Goal: Check status: Check status

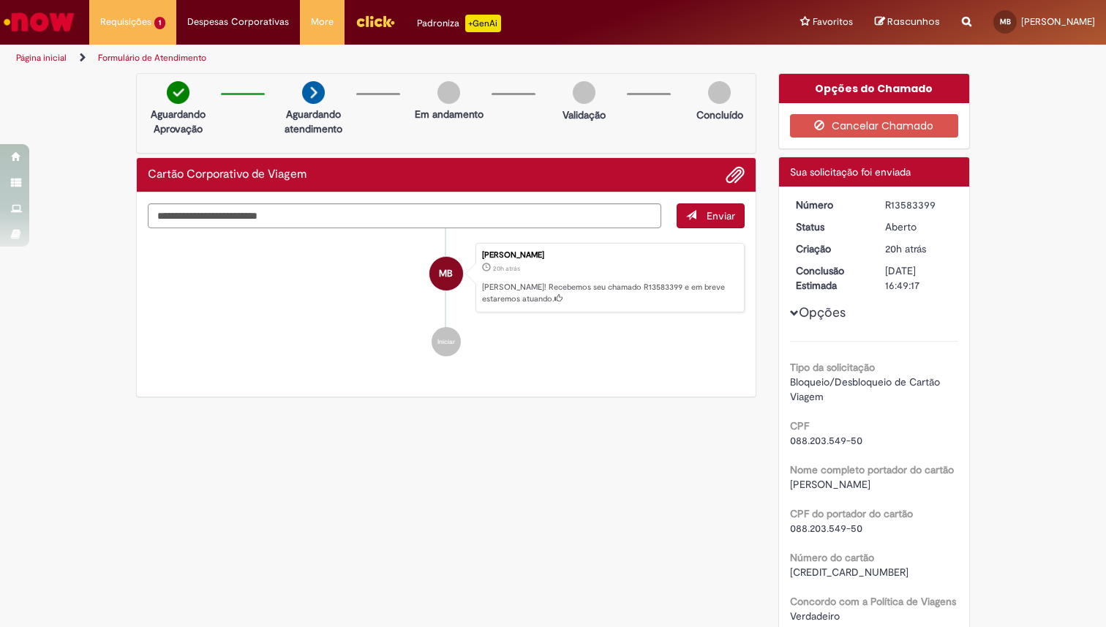
click at [562, 289] on p "[PERSON_NAME]! Recebemos seu chamado R13583399 e em breve estaremos atuando." at bounding box center [609, 293] width 255 height 23
drag, startPoint x: 562, startPoint y: 289, endPoint x: 570, endPoint y: 257, distance: 33.2
click at [570, 257] on div "[PERSON_NAME] 20h atrás 20 horas atrás [PERSON_NAME]! Recebemos seu chamado R13…" at bounding box center [609, 278] width 269 height 70
click at [570, 257] on div "[PERSON_NAME]" at bounding box center [609, 255] width 255 height 9
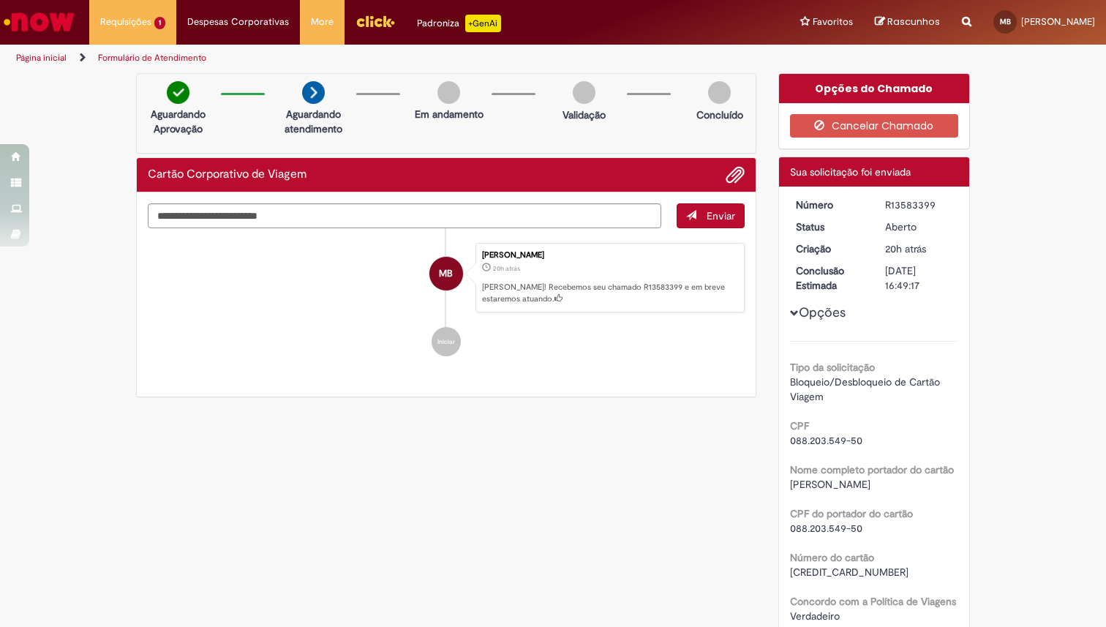
click at [570, 257] on div "[PERSON_NAME]" at bounding box center [609, 255] width 255 height 9
drag, startPoint x: 570, startPoint y: 257, endPoint x: 570, endPoint y: 288, distance: 31.4
click at [570, 288] on div "[PERSON_NAME] 20h atrás 20 horas atrás [PERSON_NAME]! Recebemos seu chamado R13…" at bounding box center [609, 278] width 269 height 70
click at [570, 288] on p "[PERSON_NAME]! Recebemos seu chamado R13583399 e em breve estaremos atuando." at bounding box center [609, 293] width 255 height 23
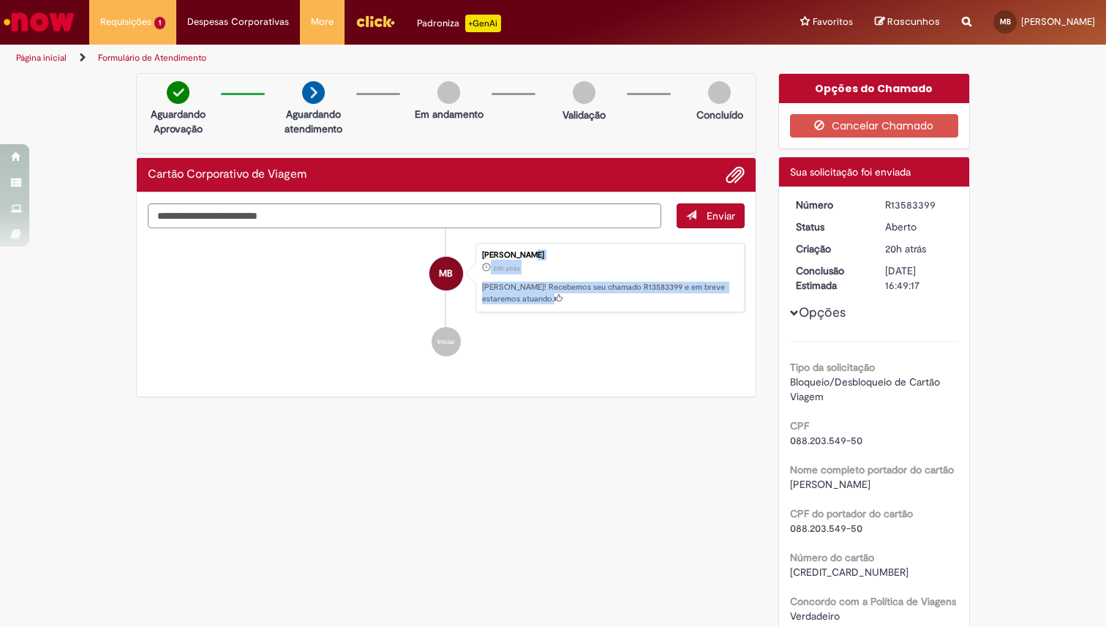
drag, startPoint x: 570, startPoint y: 288, endPoint x: 579, endPoint y: 250, distance: 39.0
click at [579, 250] on div "[PERSON_NAME] 20h atrás 20 horas atrás [PERSON_NAME]! Recebemos seu chamado R13…" at bounding box center [609, 278] width 269 height 70
click at [579, 251] on div "[PERSON_NAME]" at bounding box center [609, 255] width 255 height 9
drag, startPoint x: 579, startPoint y: 250, endPoint x: 573, endPoint y: 286, distance: 36.4
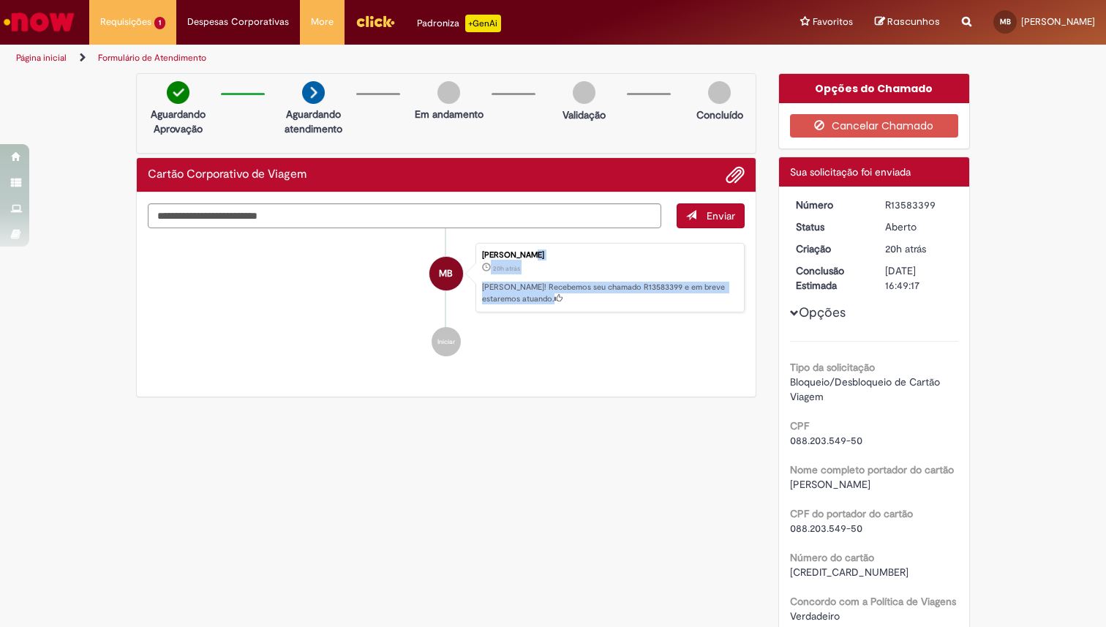
click at [573, 287] on div "[PERSON_NAME] 20h atrás 20 horas atrás [PERSON_NAME]! Recebemos seu chamado R13…" at bounding box center [609, 278] width 269 height 70
click at [573, 286] on p "[PERSON_NAME]! Recebemos seu chamado R13583399 e em breve estaremos atuando." at bounding box center [609, 293] width 255 height 23
drag, startPoint x: 573, startPoint y: 286, endPoint x: 579, endPoint y: 253, distance: 33.6
click at [579, 253] on div "[PERSON_NAME] 20h atrás 20 horas atrás [PERSON_NAME]! Recebemos seu chamado R13…" at bounding box center [609, 278] width 269 height 70
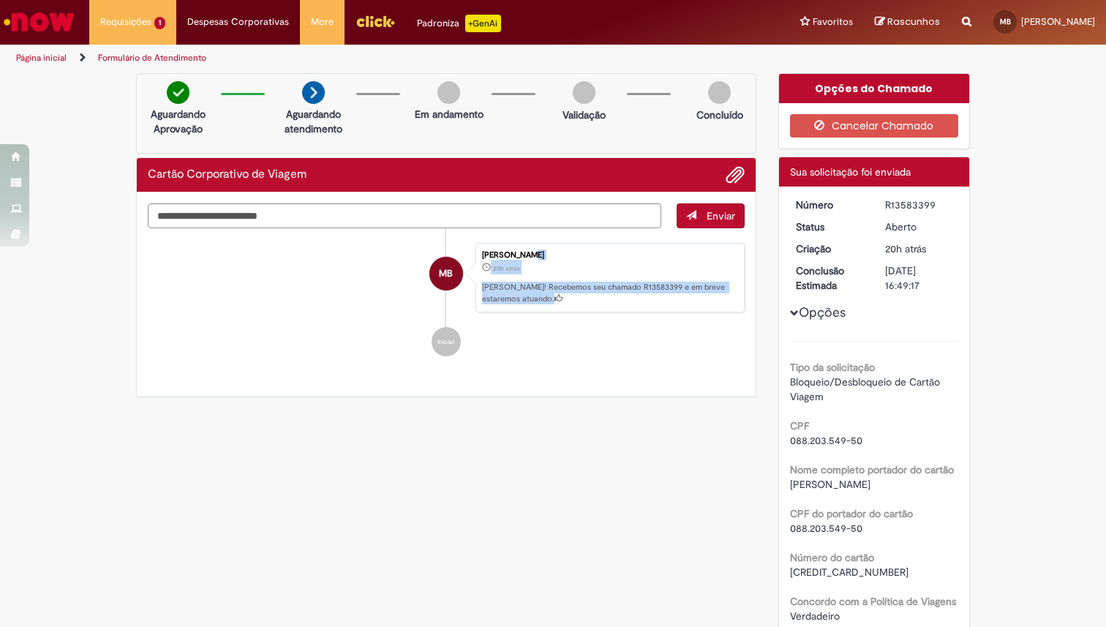
click at [579, 253] on div "[PERSON_NAME]" at bounding box center [609, 255] width 255 height 9
drag, startPoint x: 579, startPoint y: 253, endPoint x: 578, endPoint y: 293, distance: 39.5
click at [578, 293] on div "[PERSON_NAME] 20h atrás 20 horas atrás [PERSON_NAME]! Recebemos seu chamado R13…" at bounding box center [609, 278] width 269 height 70
click at [578, 293] on p "[PERSON_NAME]! Recebemos seu chamado R13583399 e em breve estaremos atuando." at bounding box center [609, 293] width 255 height 23
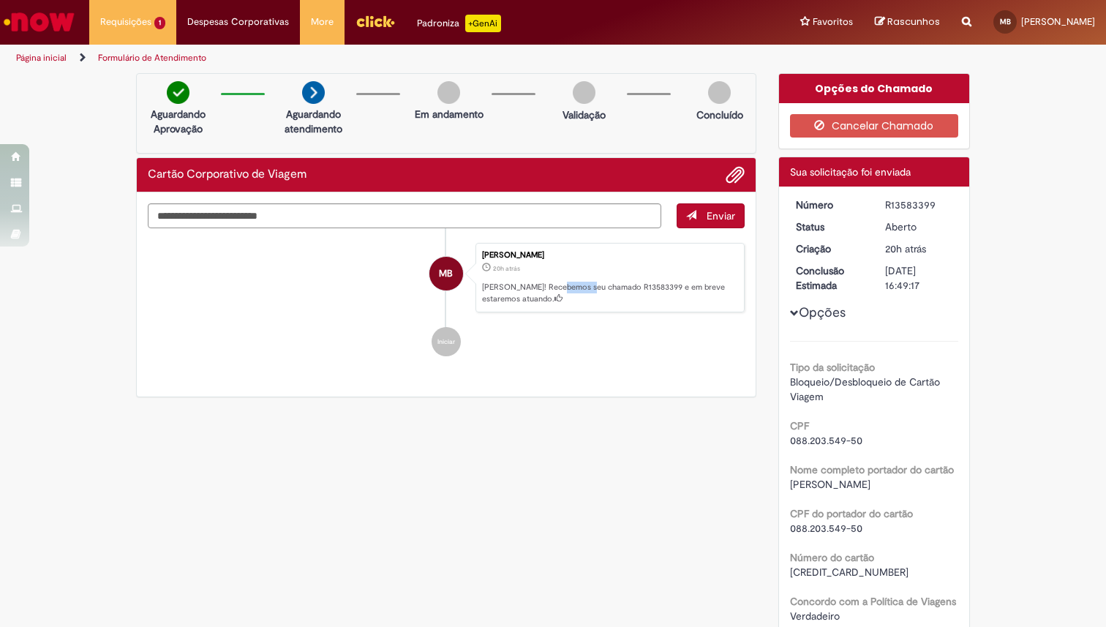
click at [578, 293] on p "[PERSON_NAME]! Recebemos seu chamado R13583399 e em breve estaremos atuando." at bounding box center [609, 293] width 255 height 23
drag, startPoint x: 578, startPoint y: 293, endPoint x: 587, endPoint y: 250, distance: 43.5
click at [587, 250] on div "[PERSON_NAME] 20h atrás 20 horas atrás [PERSON_NAME]! Recebemos seu chamado R13…" at bounding box center [609, 278] width 269 height 70
click at [587, 251] on div "[PERSON_NAME]" at bounding box center [609, 255] width 255 height 9
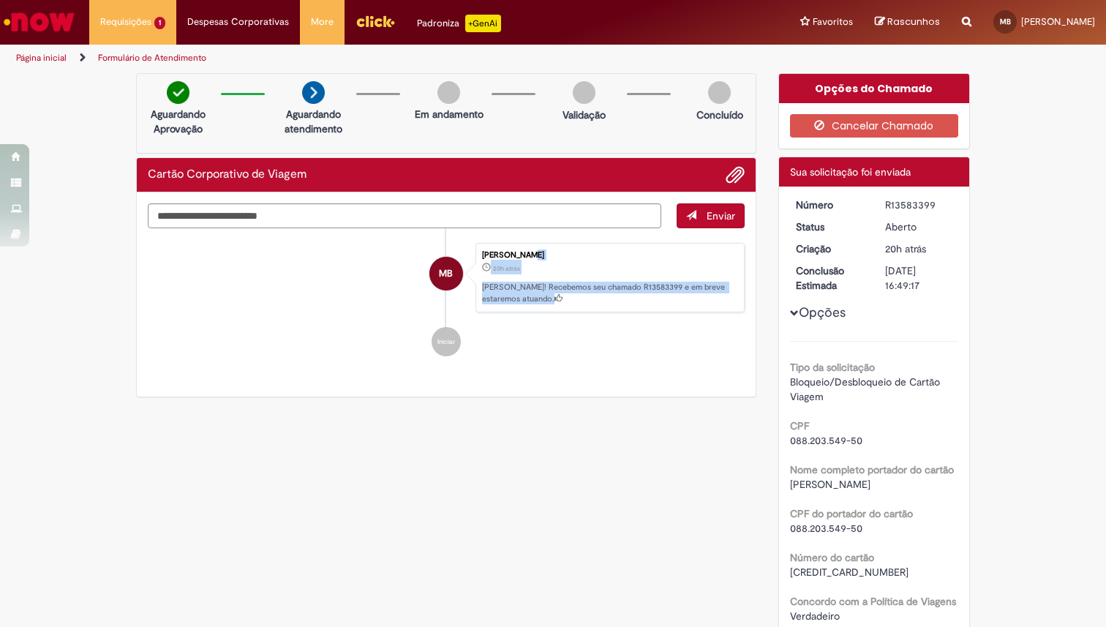
drag, startPoint x: 587, startPoint y: 250, endPoint x: 586, endPoint y: 286, distance: 35.9
click at [587, 287] on div "[PERSON_NAME] 20h atrás 20 horas atrás [PERSON_NAME]! Recebemos seu chamado R13…" at bounding box center [609, 278] width 269 height 70
click at [586, 286] on p "[PERSON_NAME]! Recebemos seu chamado R13583399 e em breve estaremos atuando." at bounding box center [609, 293] width 255 height 23
drag, startPoint x: 586, startPoint y: 286, endPoint x: 588, endPoint y: 255, distance: 31.5
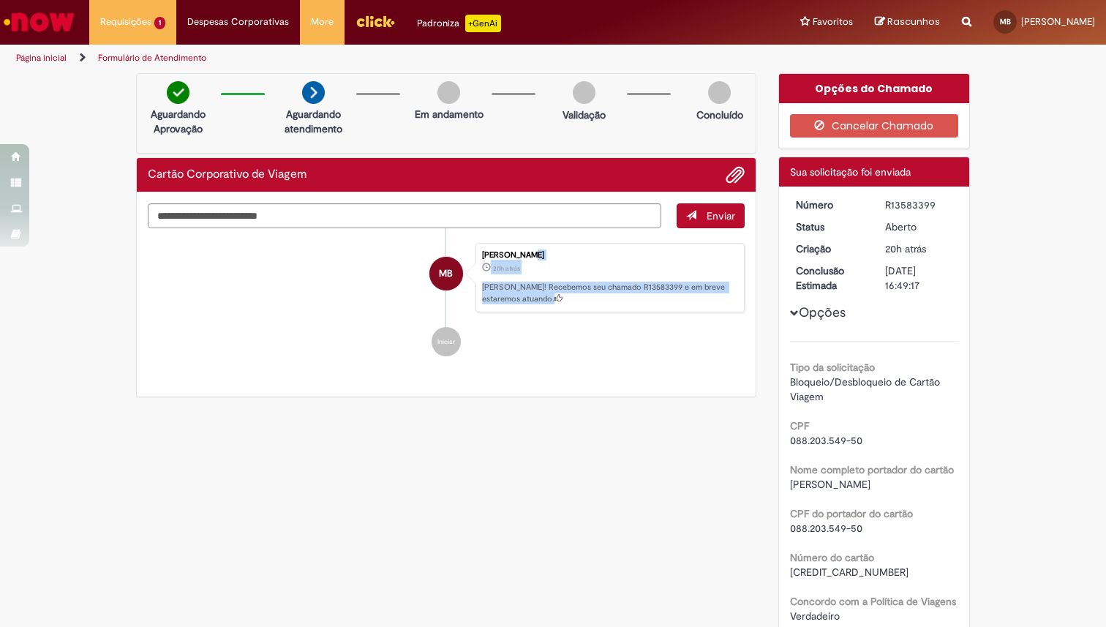
click at [588, 255] on div "[PERSON_NAME] 20h atrás 20 horas atrás [PERSON_NAME]! Recebemos seu chamado R13…" at bounding box center [609, 278] width 269 height 70
click at [588, 255] on div "[PERSON_NAME]" at bounding box center [609, 255] width 255 height 9
drag, startPoint x: 588, startPoint y: 255, endPoint x: 579, endPoint y: 296, distance: 42.6
click at [579, 296] on div "[PERSON_NAME] 20h atrás 20 horas atrás [PERSON_NAME]! Recebemos seu chamado R13…" at bounding box center [609, 278] width 269 height 70
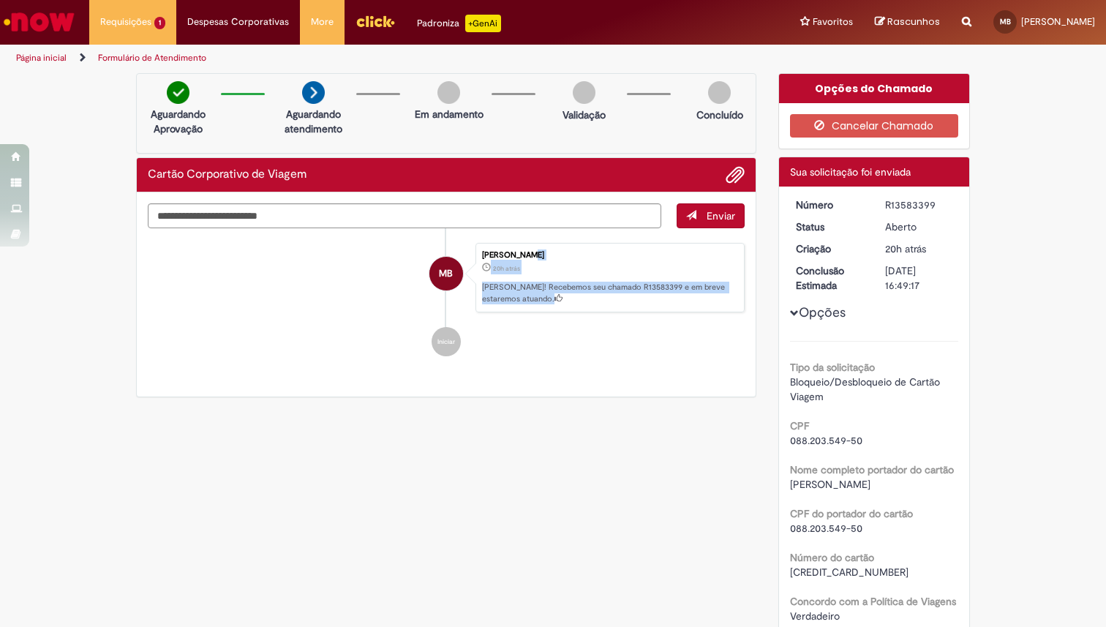
click at [579, 295] on p "[PERSON_NAME]! Recebemos seu chamado R13583399 e em breve estaremos atuando." at bounding box center [609, 293] width 255 height 23
drag, startPoint x: 579, startPoint y: 295, endPoint x: 583, endPoint y: 255, distance: 40.4
click at [583, 255] on div "[PERSON_NAME] 20h atrás 20 horas atrás [PERSON_NAME]! Recebemos seu chamado R13…" at bounding box center [609, 278] width 269 height 70
click at [583, 255] on div "[PERSON_NAME]" at bounding box center [609, 255] width 255 height 9
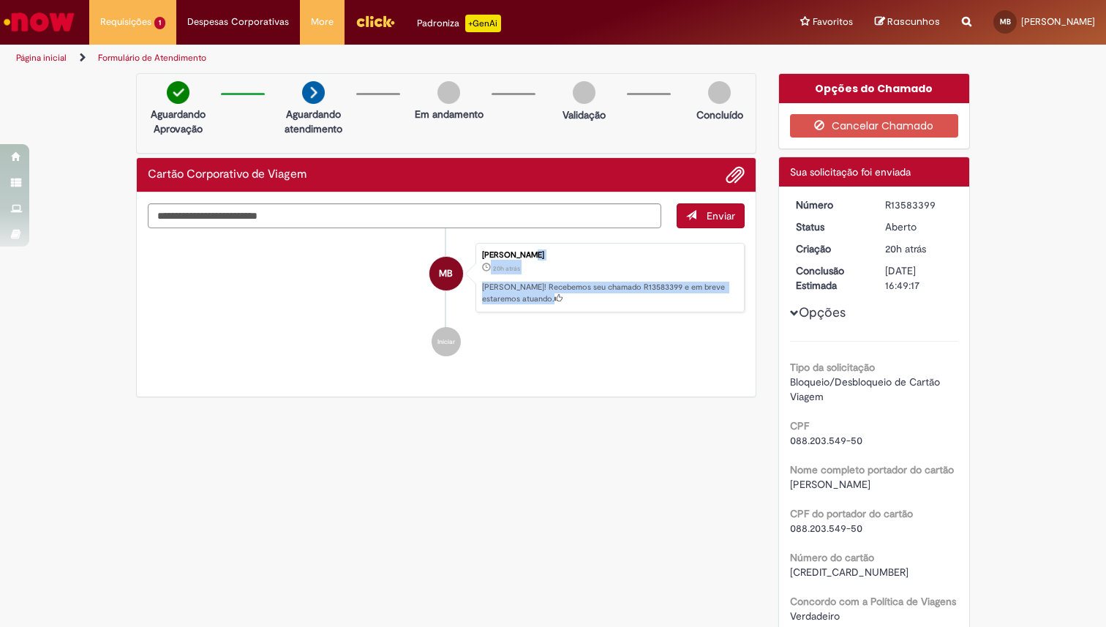
click at [583, 255] on div "[PERSON_NAME]" at bounding box center [609, 255] width 255 height 9
drag, startPoint x: 583, startPoint y: 255, endPoint x: 583, endPoint y: 285, distance: 29.3
click at [583, 285] on div "[PERSON_NAME] 20h atrás 20 horas atrás [PERSON_NAME]! Recebemos seu chamado R13…" at bounding box center [609, 278] width 269 height 70
click at [583, 285] on p "[PERSON_NAME]! Recebemos seu chamado R13583399 e em breve estaremos atuando." at bounding box center [609, 293] width 255 height 23
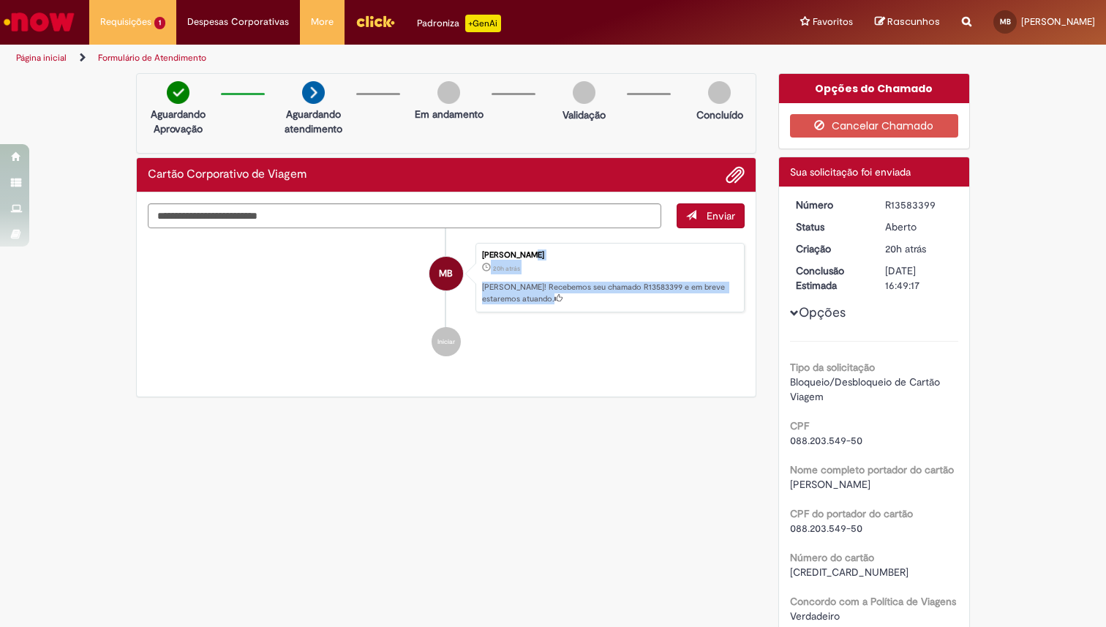
drag, startPoint x: 583, startPoint y: 285, endPoint x: 587, endPoint y: 255, distance: 30.3
click at [587, 255] on div "[PERSON_NAME] 20h atrás 20 horas atrás [PERSON_NAME]! Recebemos seu chamado R13…" at bounding box center [609, 278] width 269 height 70
click at [587, 255] on div "[PERSON_NAME]" at bounding box center [609, 255] width 255 height 9
drag, startPoint x: 587, startPoint y: 255, endPoint x: 576, endPoint y: 293, distance: 40.5
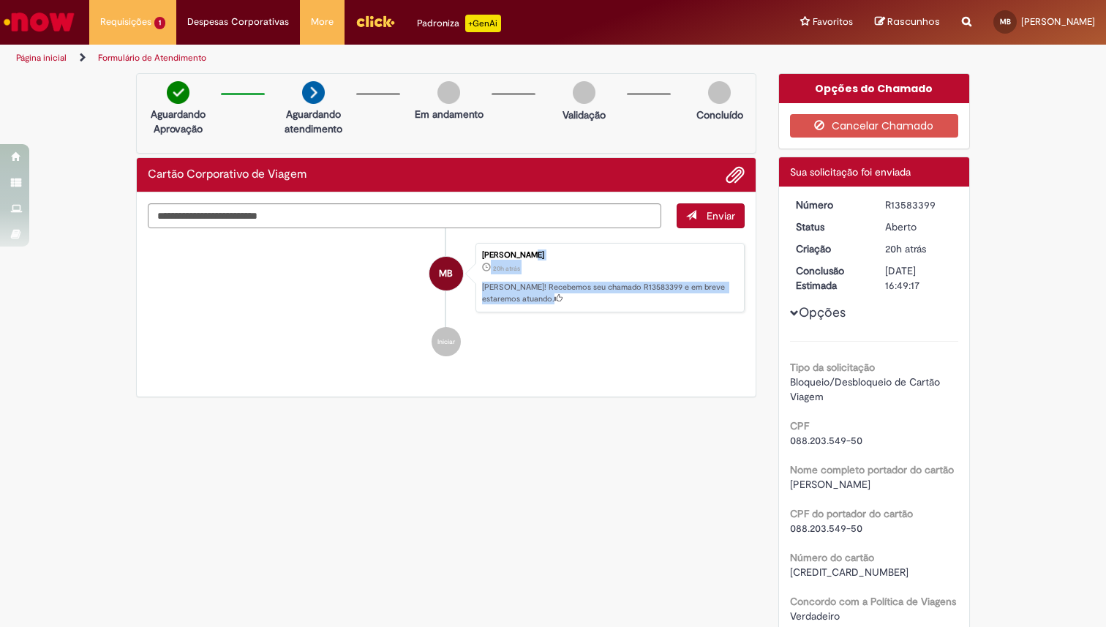
click at [576, 293] on div "[PERSON_NAME] 20h atrás 20 horas atrás [PERSON_NAME]! Recebemos seu chamado R13…" at bounding box center [609, 278] width 269 height 70
click at [576, 293] on p "[PERSON_NAME]! Recebemos seu chamado R13583399 e em breve estaremos atuando." at bounding box center [609, 293] width 255 height 23
drag, startPoint x: 576, startPoint y: 293, endPoint x: 584, endPoint y: 252, distance: 42.5
click at [584, 251] on div "[PERSON_NAME] 20h atrás 20 horas atrás [PERSON_NAME]! Recebemos seu chamado R13…" at bounding box center [609, 278] width 269 height 70
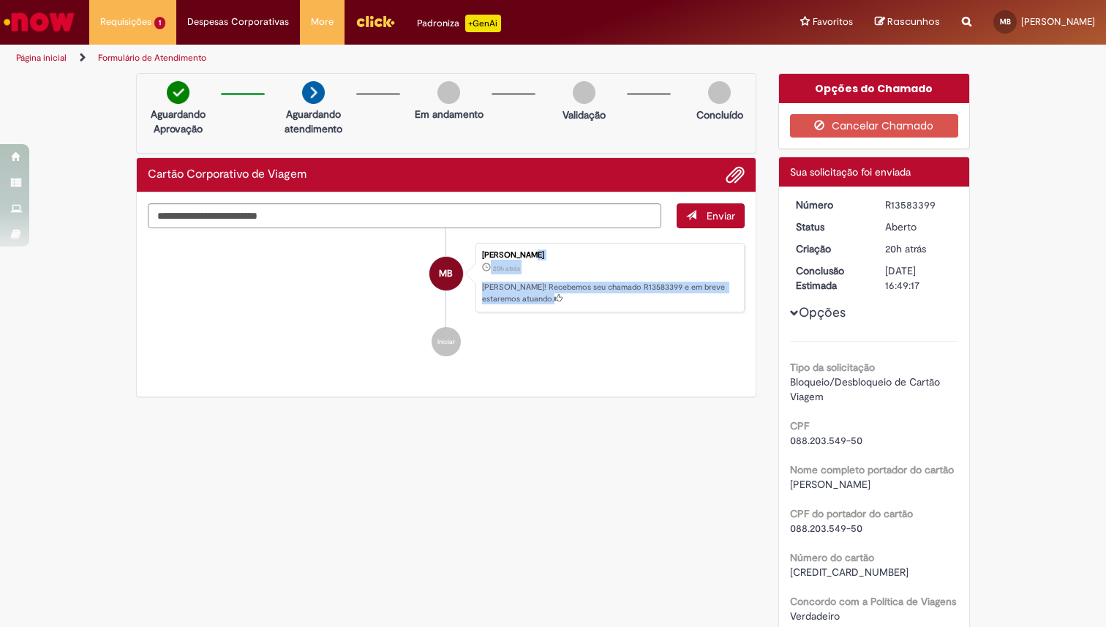
click at [584, 252] on div "[PERSON_NAME]" at bounding box center [609, 255] width 255 height 9
drag, startPoint x: 584, startPoint y: 252, endPoint x: 581, endPoint y: 290, distance: 38.8
click at [581, 290] on div "[PERSON_NAME] 20h atrás 20 horas atrás [PERSON_NAME]! Recebemos seu chamado R13…" at bounding box center [609, 278] width 269 height 70
click at [581, 290] on p "[PERSON_NAME]! Recebemos seu chamado R13583399 e em breve estaremos atuando." at bounding box center [609, 293] width 255 height 23
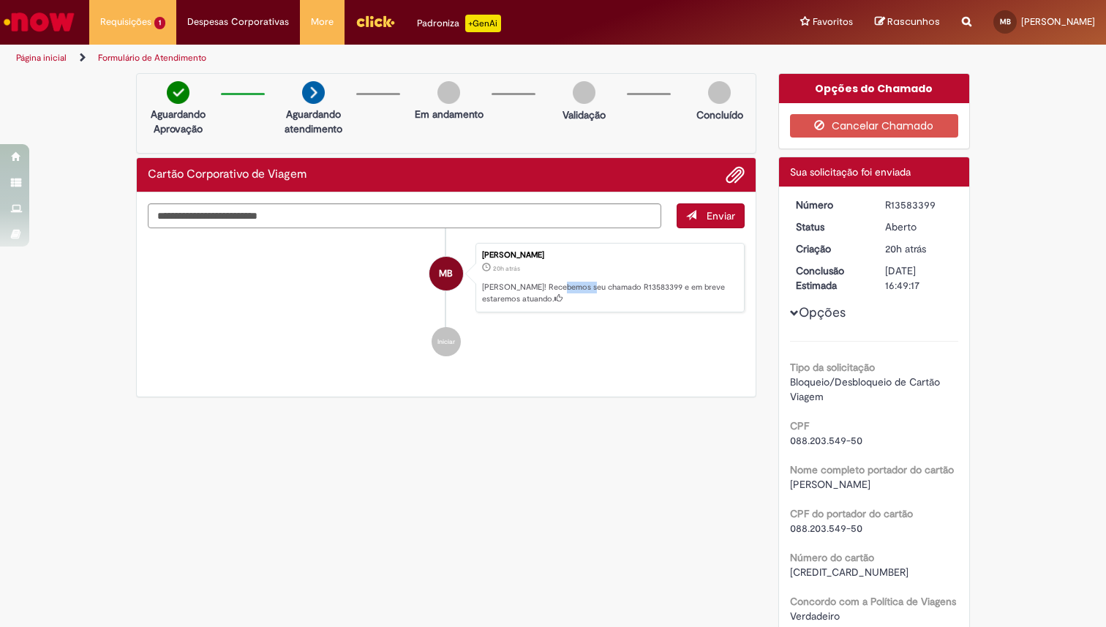
click at [581, 290] on p "[PERSON_NAME]! Recebemos seu chamado R13583399 e em breve estaremos atuando." at bounding box center [609, 293] width 255 height 23
drag, startPoint x: 581, startPoint y: 290, endPoint x: 584, endPoint y: 254, distance: 36.7
click at [584, 254] on div "[PERSON_NAME] 20h atrás 20 horas atrás [PERSON_NAME]! Recebemos seu chamado R13…" at bounding box center [609, 278] width 269 height 70
click at [584, 254] on div "[PERSON_NAME]" at bounding box center [609, 255] width 255 height 9
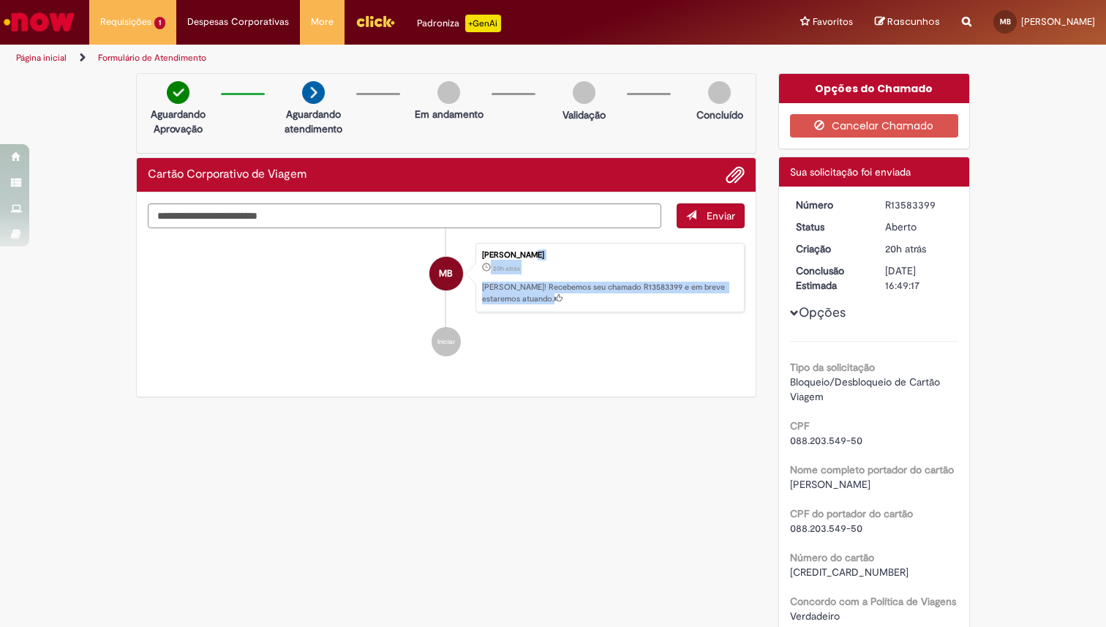
drag, startPoint x: 584, startPoint y: 254, endPoint x: 584, endPoint y: 279, distance: 24.9
click at [584, 279] on div "[PERSON_NAME] 20h atrás 20 horas atrás [PERSON_NAME]! Recebemos seu chamado R13…" at bounding box center [609, 278] width 269 height 70
drag, startPoint x: 584, startPoint y: 279, endPoint x: 587, endPoint y: 253, distance: 25.9
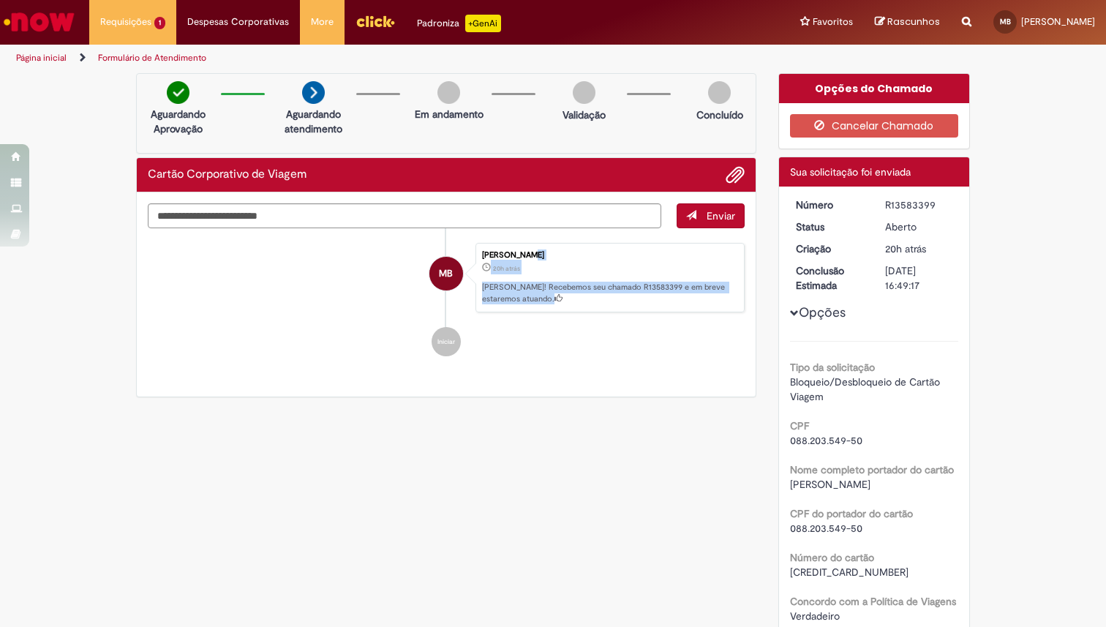
click at [587, 253] on div "[PERSON_NAME] 20h atrás 20 horas atrás [PERSON_NAME]! Recebemos seu chamado R13…" at bounding box center [609, 278] width 269 height 70
click at [587, 253] on div "[PERSON_NAME]" at bounding box center [609, 255] width 255 height 9
click at [554, 284] on p "[PERSON_NAME]! Recebemos seu chamado R13583399 e em breve estaremos atuando." at bounding box center [609, 293] width 255 height 23
drag, startPoint x: 554, startPoint y: 284, endPoint x: 557, endPoint y: 257, distance: 27.2
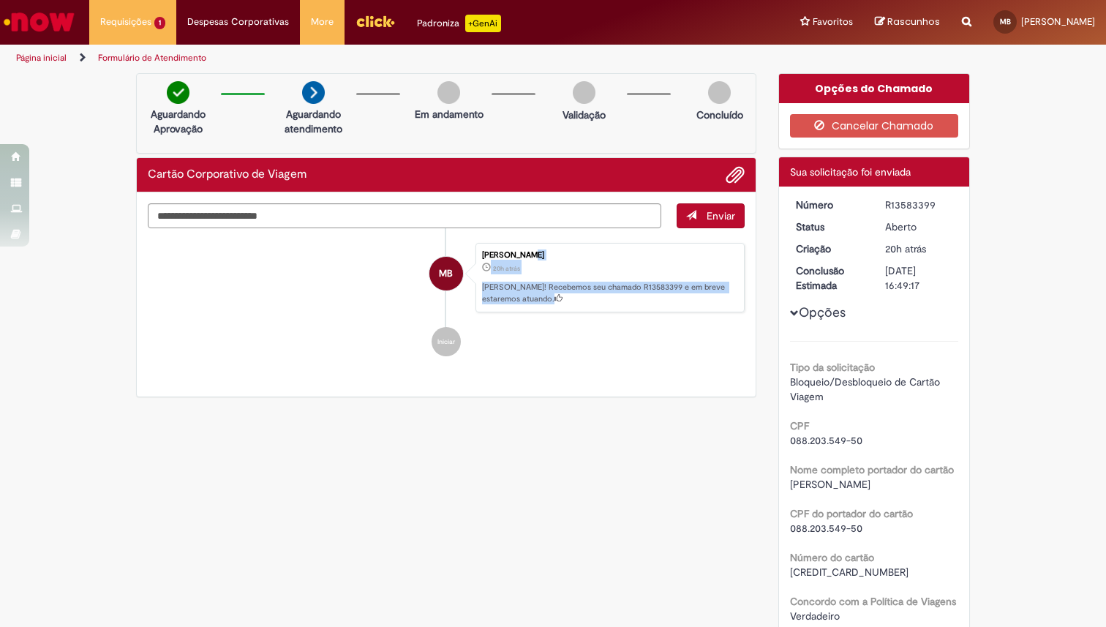
click at [557, 257] on div "[PERSON_NAME] 20h atrás 20 horas atrás [PERSON_NAME]! Recebemos seu chamado R13…" at bounding box center [609, 278] width 269 height 70
click at [557, 257] on div "[PERSON_NAME]" at bounding box center [609, 255] width 255 height 9
drag, startPoint x: 557, startPoint y: 257, endPoint x: 557, endPoint y: 276, distance: 19.0
click at [557, 276] on div "[PERSON_NAME] 20h atrás 20 horas atrás [PERSON_NAME]! Recebemos seu chamado R13…" at bounding box center [609, 278] width 269 height 70
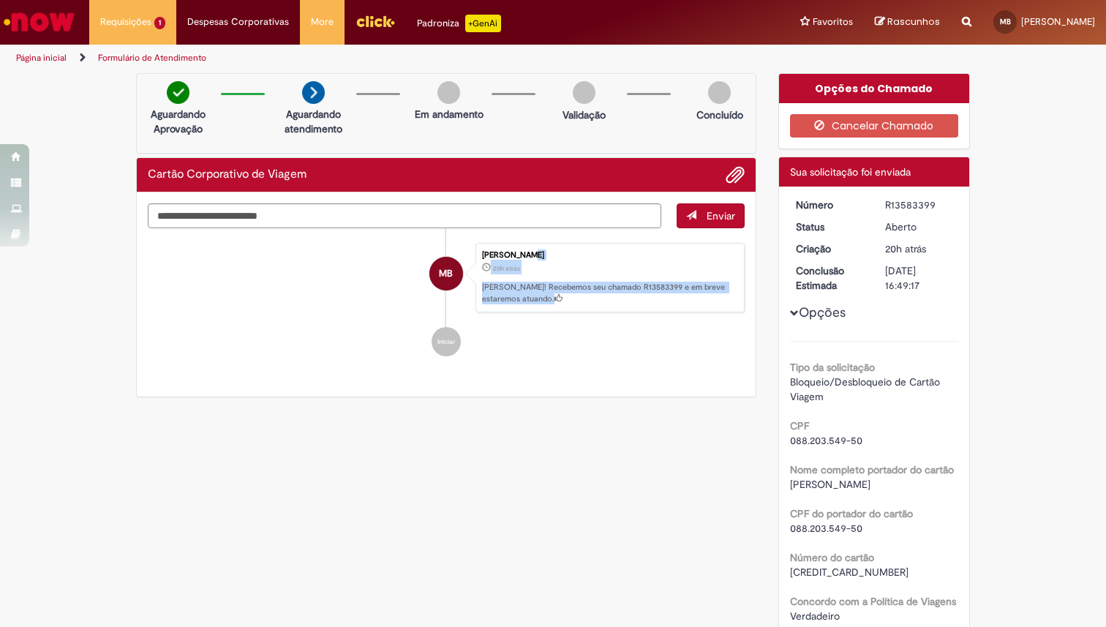
click at [557, 276] on div "[PERSON_NAME] 20h atrás 20 horas atrás [PERSON_NAME]! Recebemos seu chamado R13…" at bounding box center [609, 278] width 269 height 70
drag, startPoint x: 557, startPoint y: 276, endPoint x: 558, endPoint y: 251, distance: 24.9
click at [558, 251] on div "[PERSON_NAME] 20h atrás 20 horas atrás [PERSON_NAME]! Recebemos seu chamado R13…" at bounding box center [609, 278] width 269 height 70
click at [558, 251] on div "[PERSON_NAME]" at bounding box center [609, 255] width 255 height 9
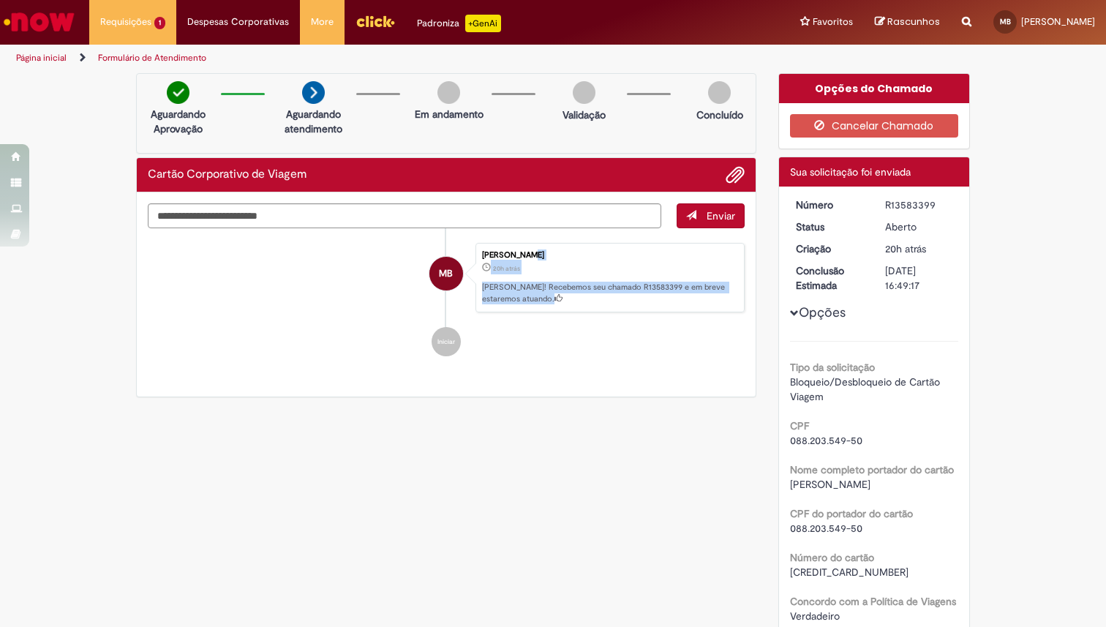
click at [558, 251] on div "[PERSON_NAME]" at bounding box center [609, 255] width 255 height 9
drag, startPoint x: 558, startPoint y: 251, endPoint x: 558, endPoint y: 281, distance: 30.0
click at [558, 281] on div "[PERSON_NAME] 20h atrás 20 horas atrás [PERSON_NAME]! Recebemos seu chamado R13…" at bounding box center [609, 278] width 269 height 70
click at [558, 282] on p "[PERSON_NAME]! Recebemos seu chamado R13583399 e em breve estaremos atuando." at bounding box center [609, 293] width 255 height 23
